Goal: Information Seeking & Learning: Learn about a topic

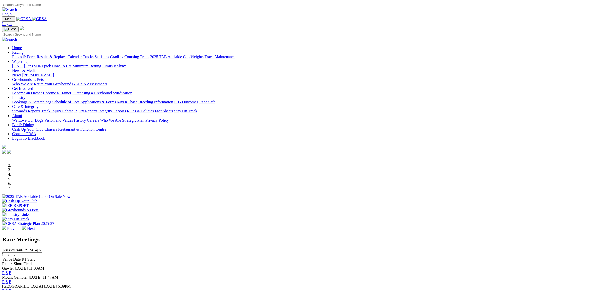
click at [47, 18] on img at bounding box center [39, 19] width 15 height 5
select select "QLD"
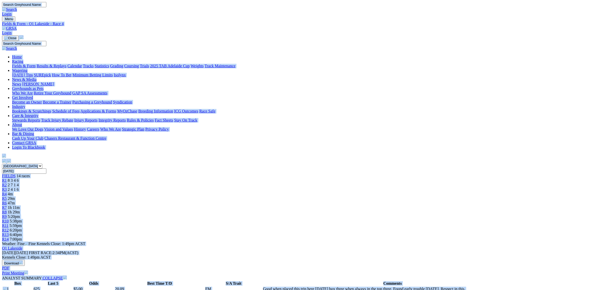
copy body "Login Menu Fields & Form - Q1 Lakeside - Race 4 Login Home Racing Fields & Form…"
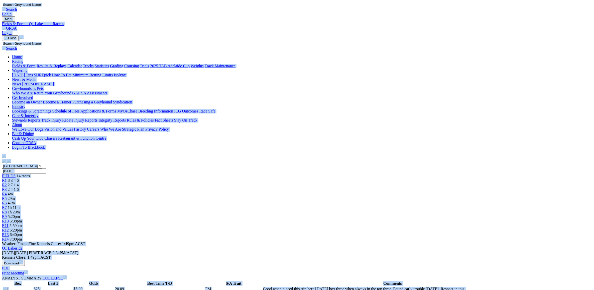
copy body "Login Menu Fields & Form - Q1 Lakeside - Race 4 Login Home Racing Fields & Form…"
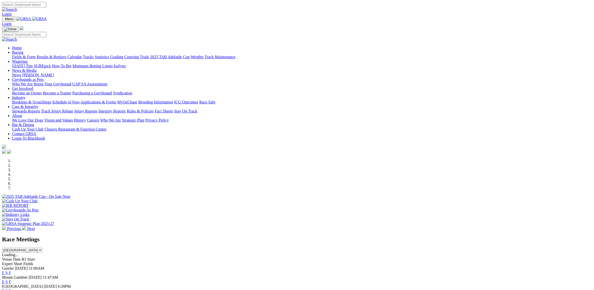
select select "[GEOGRAPHIC_DATA]"
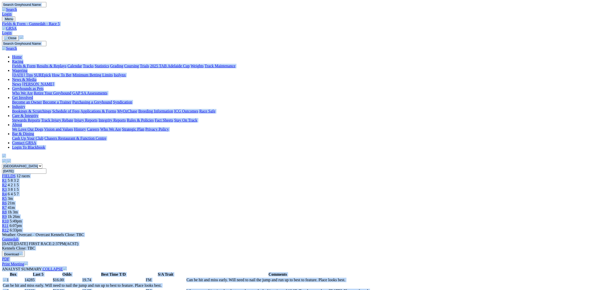
click at [17, 26] on img at bounding box center [9, 28] width 15 height 5
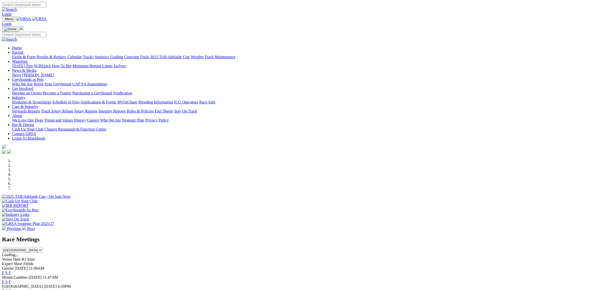
select select "QLD"
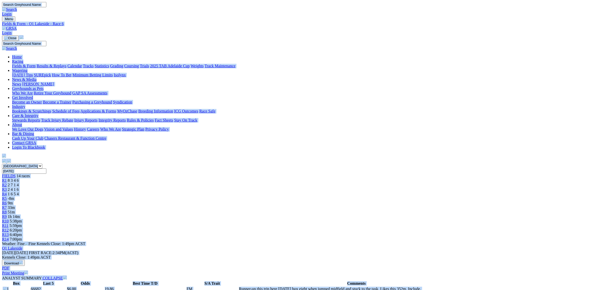
copy body "Login Menu Fields & Form - Q1 Lakeside - Race 6 Login Home Racing Fields & Form…"
